Goal: Task Accomplishment & Management: Use online tool/utility

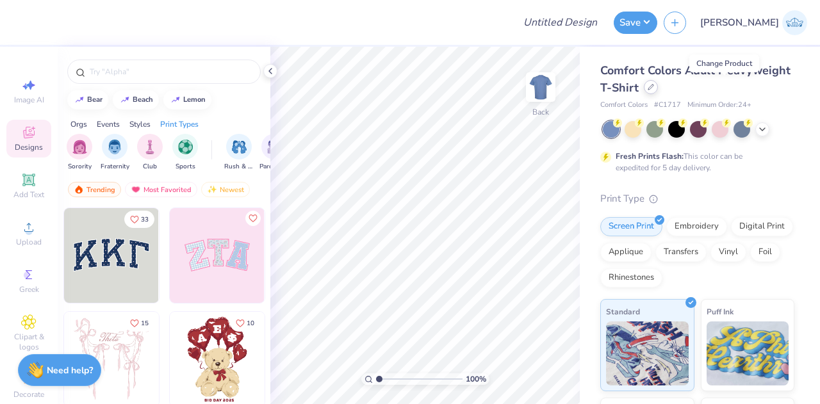
click at [658, 81] on div at bounding box center [651, 87] width 14 height 14
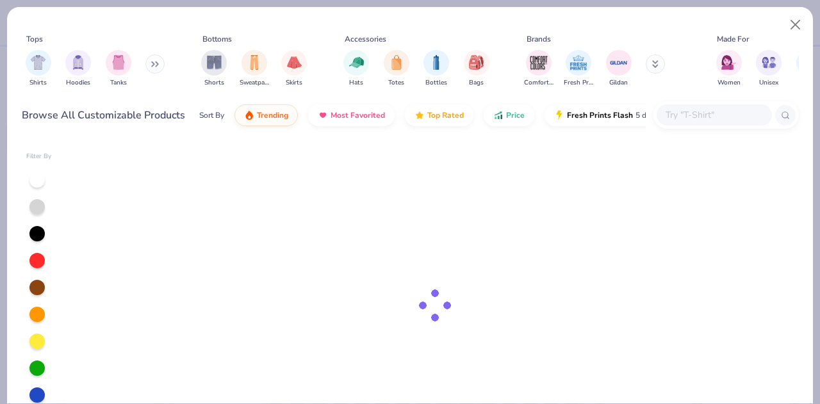
click at [697, 122] on input "text" at bounding box center [714, 115] width 99 height 15
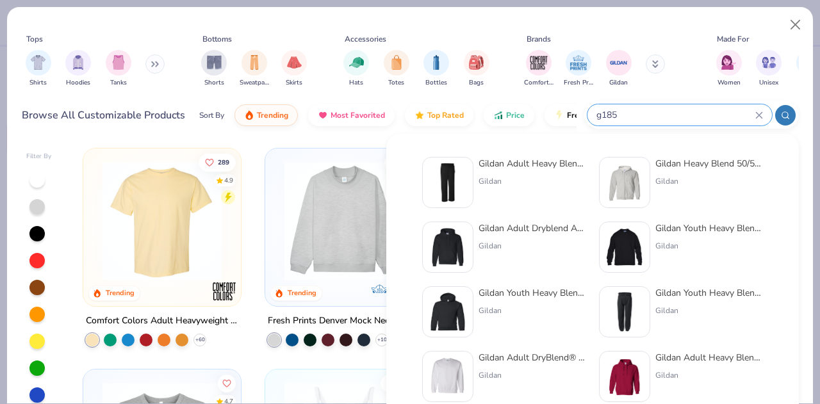
type input "g185"
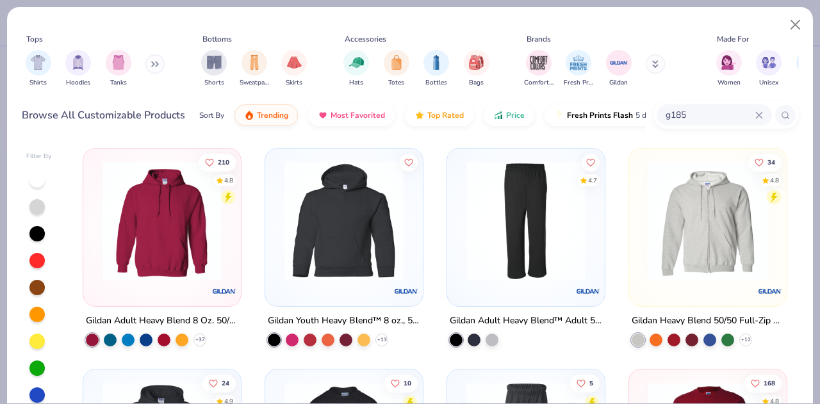
click at [156, 217] on img at bounding box center [162, 220] width 132 height 119
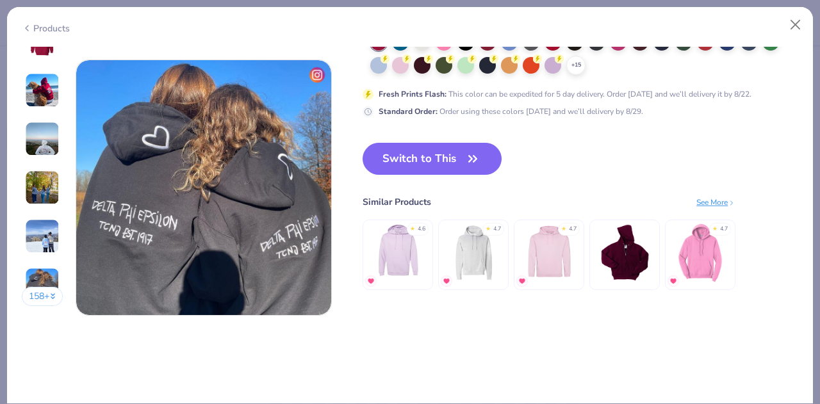
scroll to position [1730, 0]
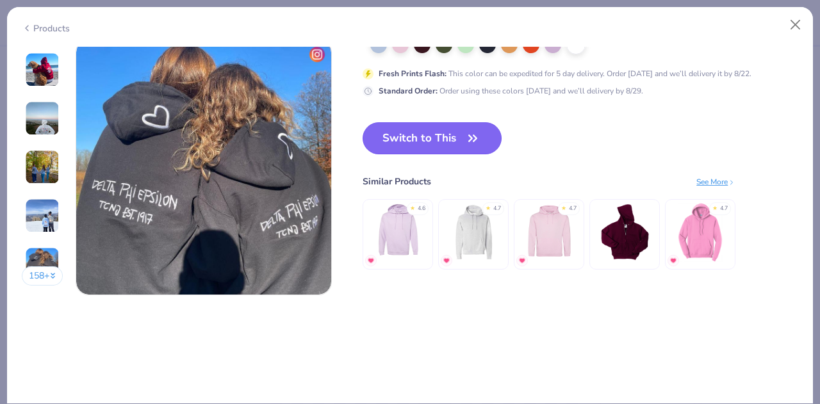
click at [463, 144] on button "Switch to This" at bounding box center [432, 138] width 139 height 32
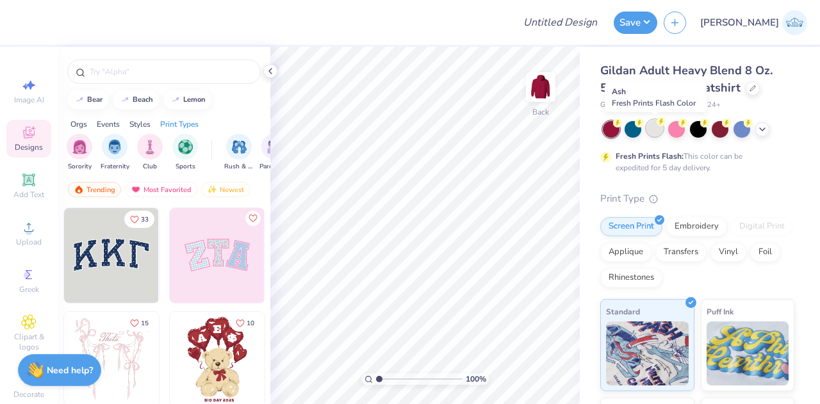
click at [659, 133] on div at bounding box center [655, 128] width 17 height 17
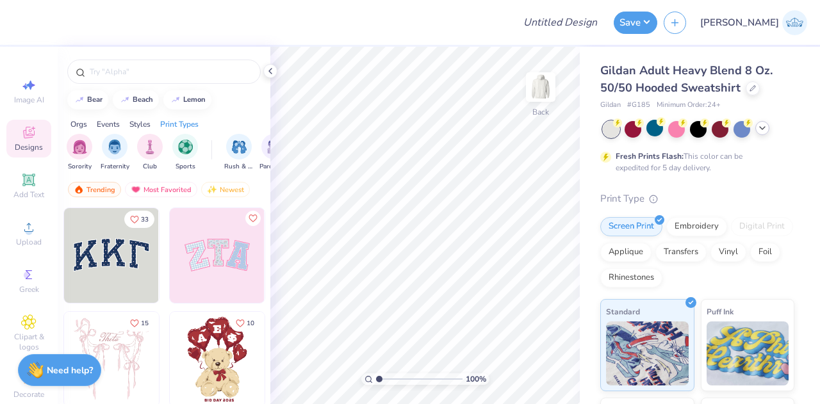
click at [759, 129] on icon at bounding box center [762, 128] width 10 height 10
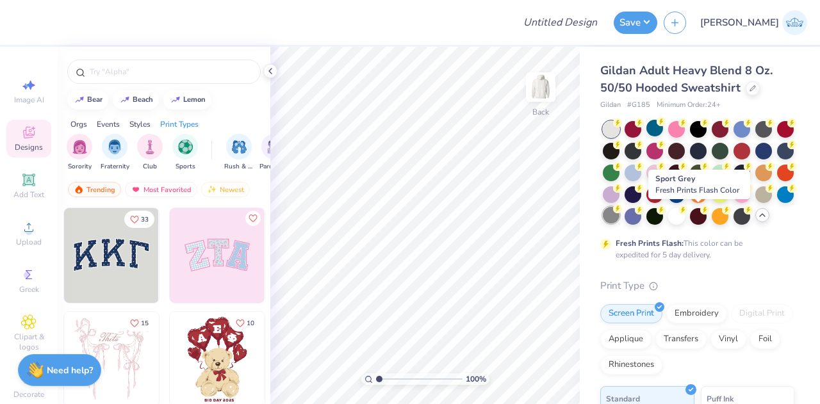
click at [620, 217] on div at bounding box center [611, 215] width 17 height 17
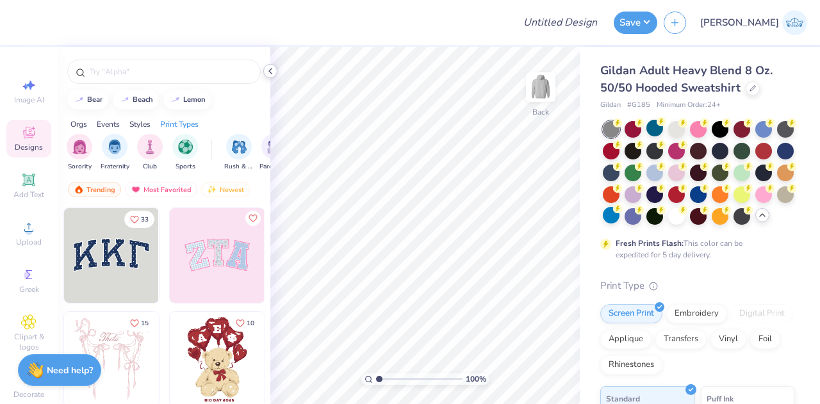
click at [269, 73] on icon at bounding box center [270, 71] width 10 height 10
